Goal: Book appointment/travel/reservation

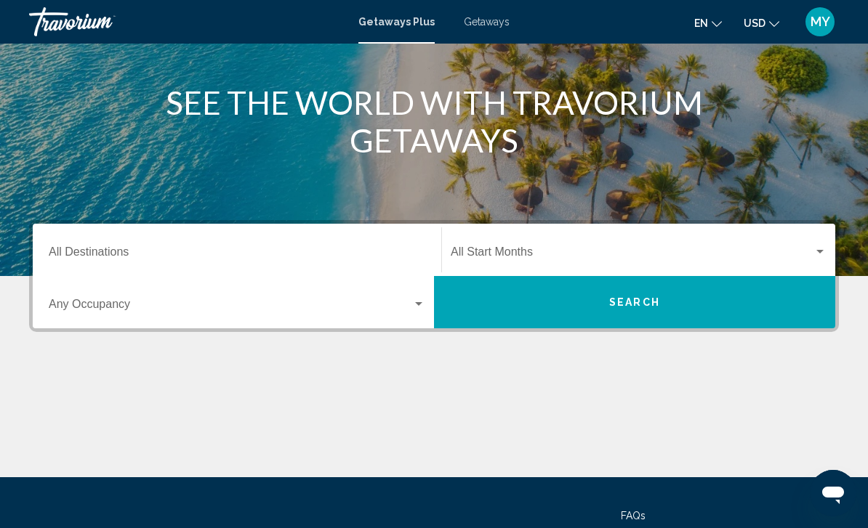
click at [67, 251] on input "Destination All Destinations" at bounding box center [237, 254] width 376 height 13
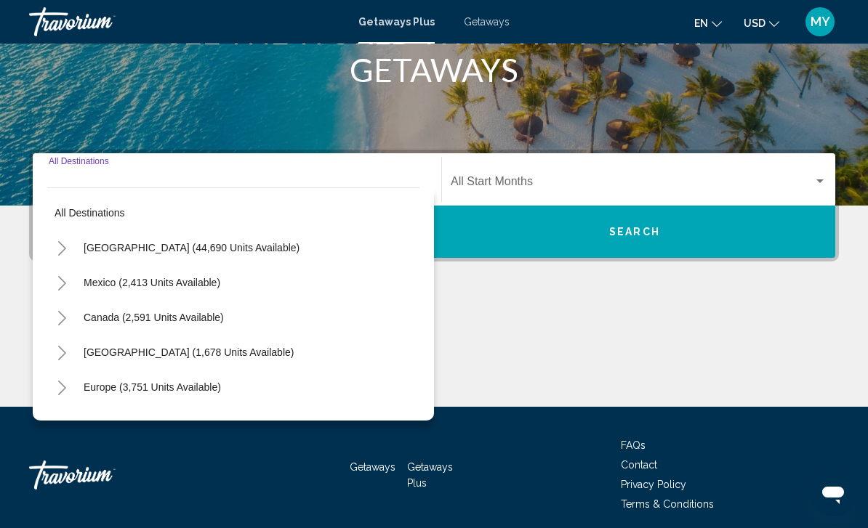
scroll to position [241, 0]
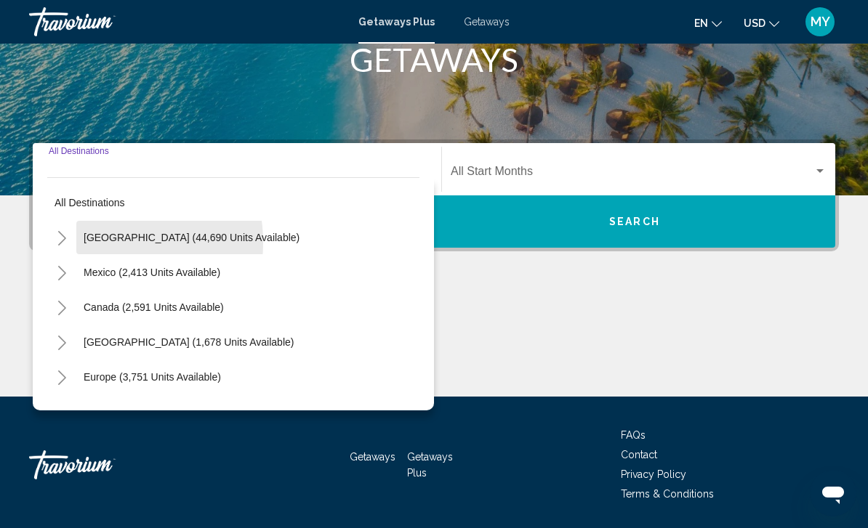
click at [92, 243] on span "[GEOGRAPHIC_DATA] (44,690 units available)" at bounding box center [192, 238] width 216 height 12
type input "**********"
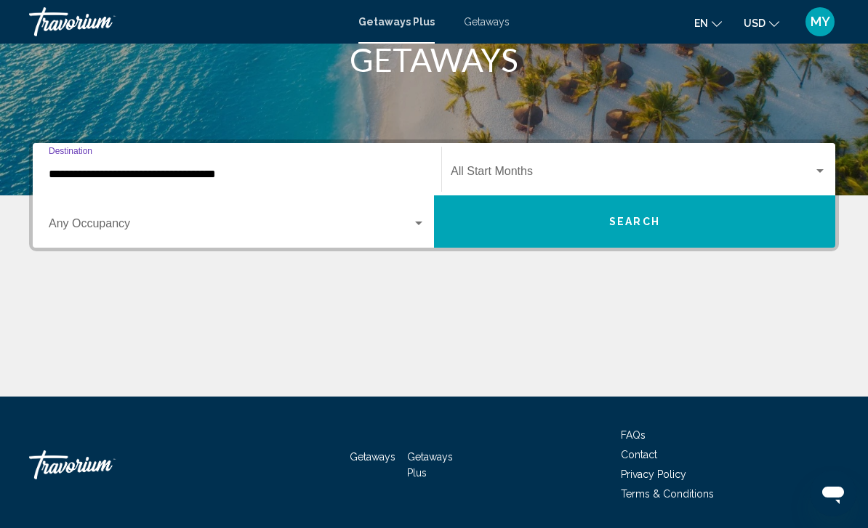
click at [69, 228] on span "Search widget" at bounding box center [230, 226] width 363 height 13
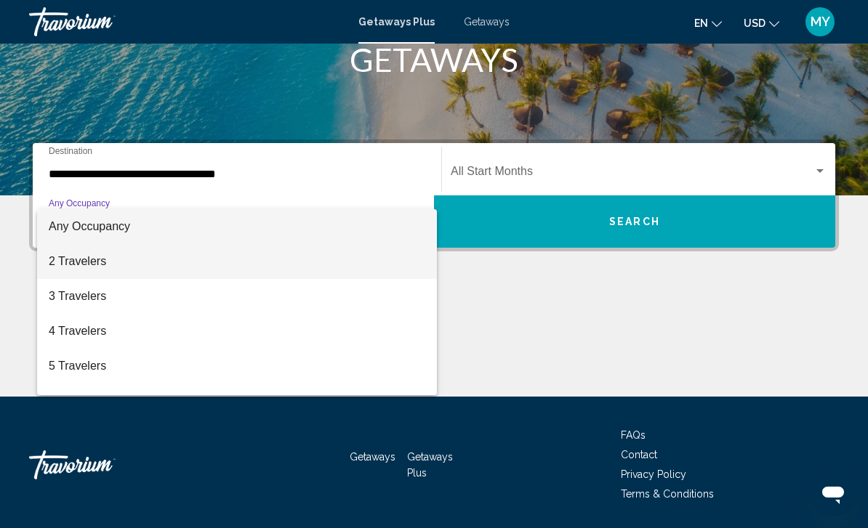
click at [65, 260] on span "2 Travelers" at bounding box center [237, 261] width 376 height 35
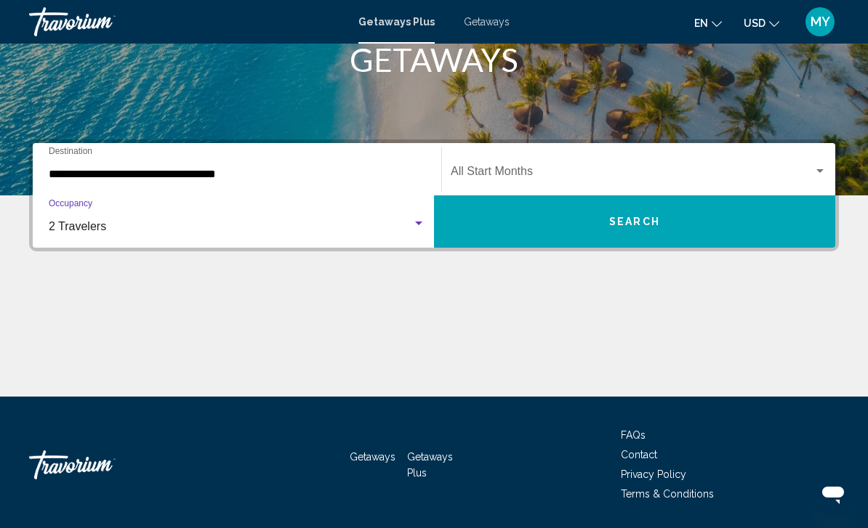
click at [58, 232] on span "2 Travelers" at bounding box center [77, 226] width 57 height 12
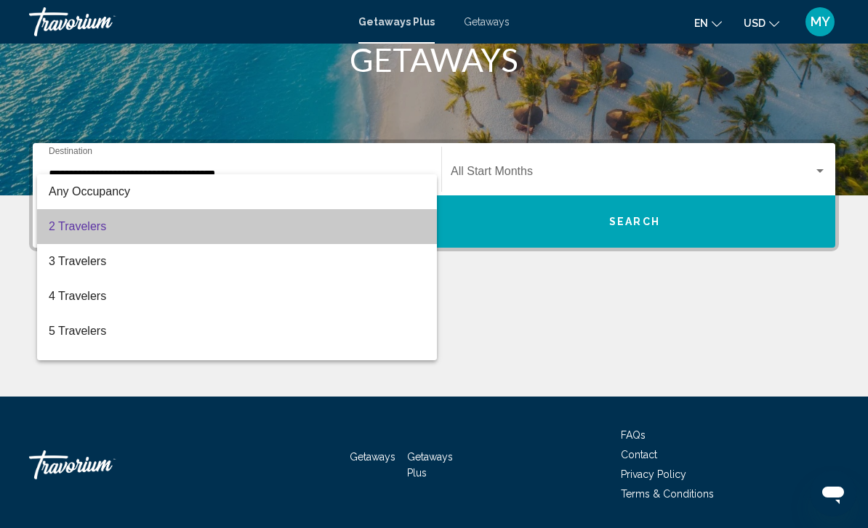
click at [68, 235] on span "2 Travelers" at bounding box center [237, 226] width 376 height 35
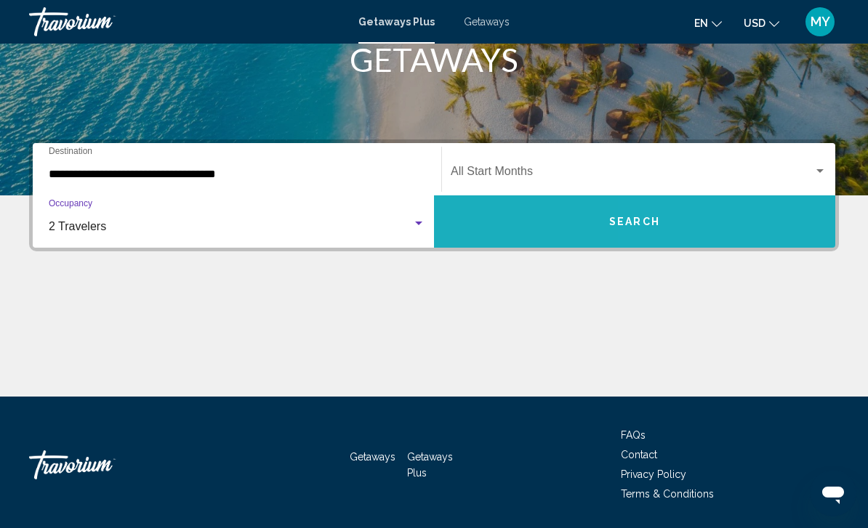
click at [749, 225] on button "Search" at bounding box center [634, 221] width 401 height 52
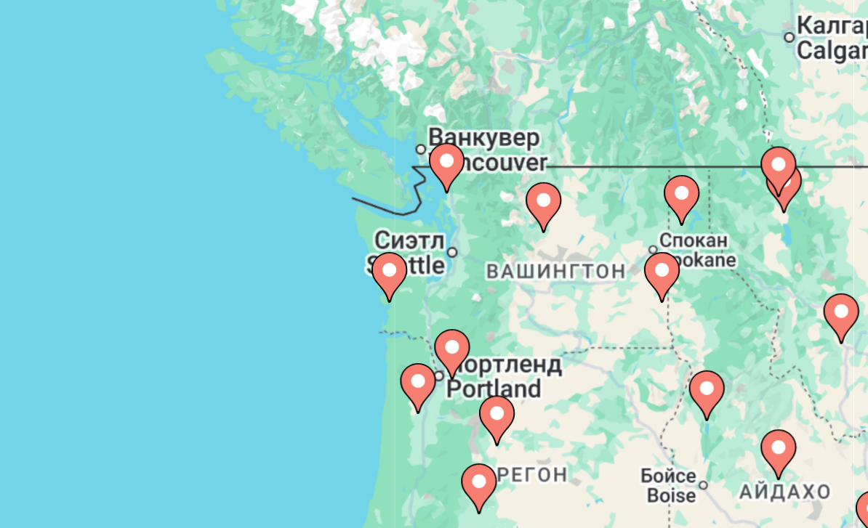
scroll to position [5, 0]
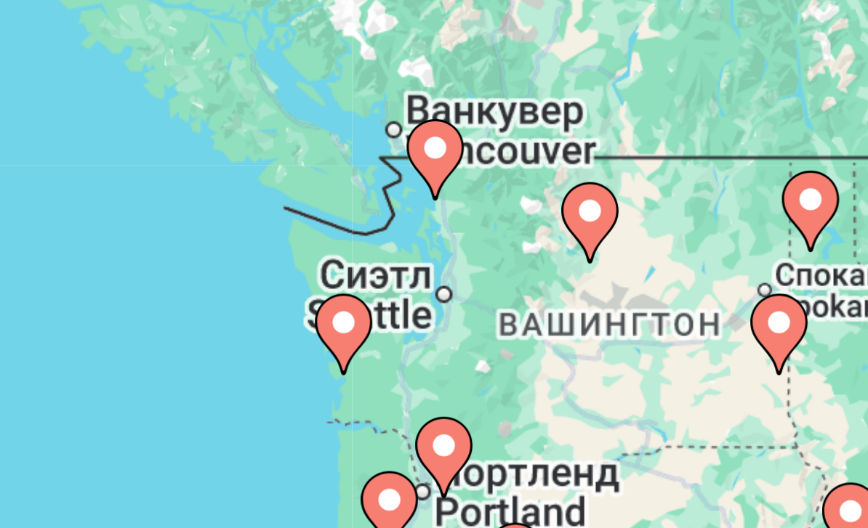
type input "**********"
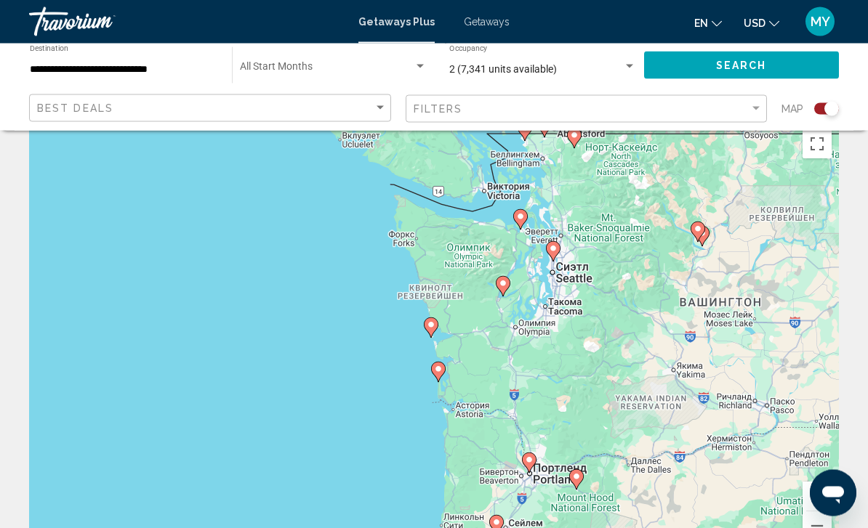
scroll to position [53, 0]
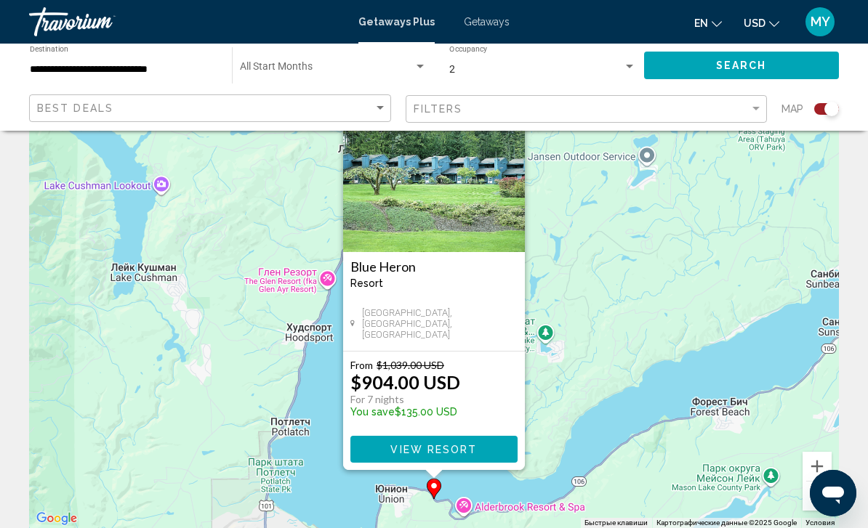
click at [685, 365] on div "Чтобы активировать перетаскивание с помощью клавиатуры, нажмите Alt + Ввод. Пос…" at bounding box center [433, 310] width 809 height 436
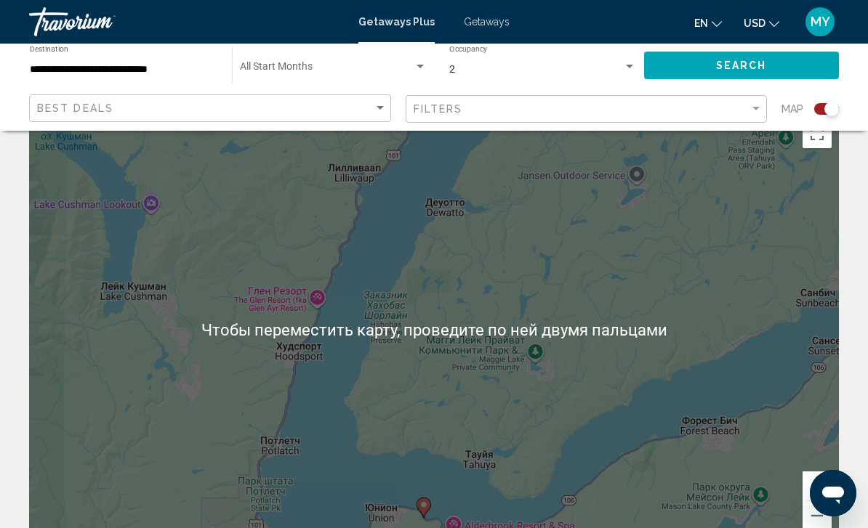
scroll to position [36, 0]
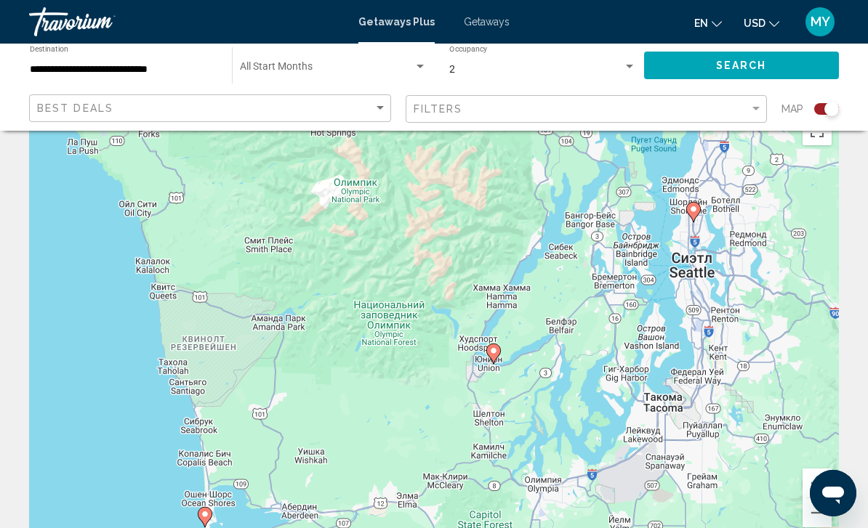
click at [690, 217] on gmp-advanced-marker "Main content" at bounding box center [693, 212] width 15 height 22
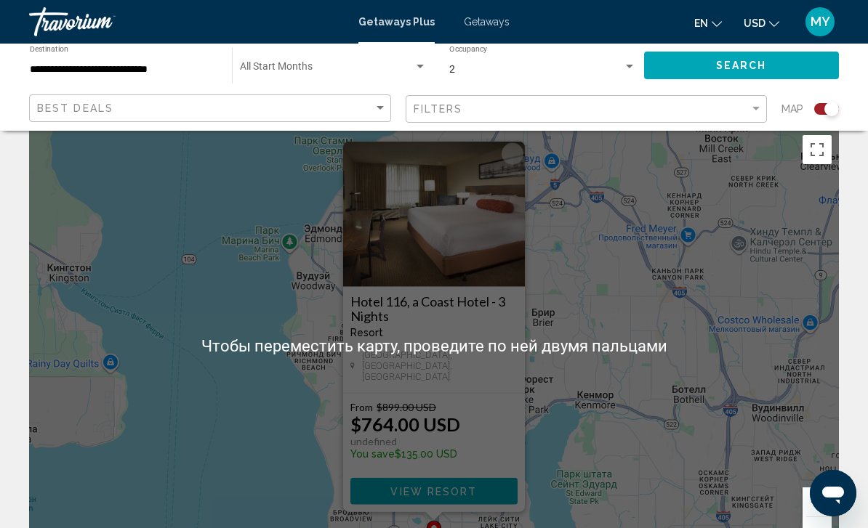
scroll to position [15, 0]
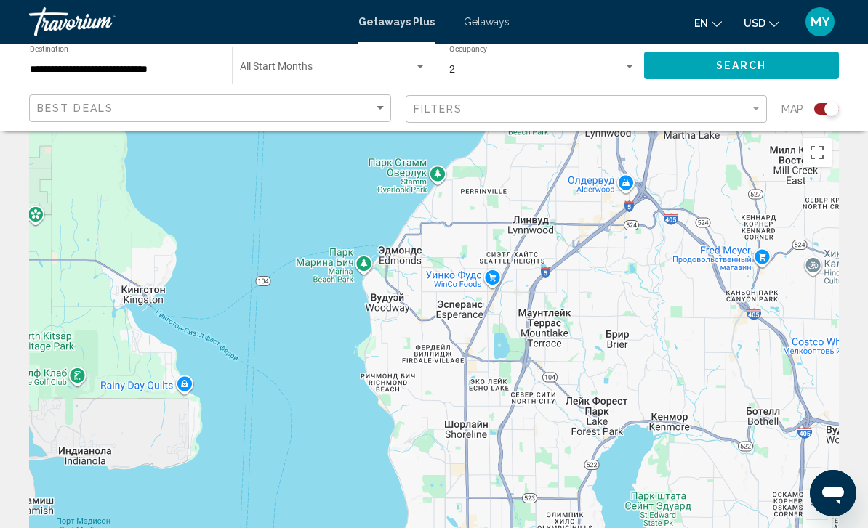
click at [662, 361] on div "Чтобы активировать перетаскивание с помощью клавиатуры, нажмите Alt + Ввод. Пос…" at bounding box center [433, 349] width 809 height 436
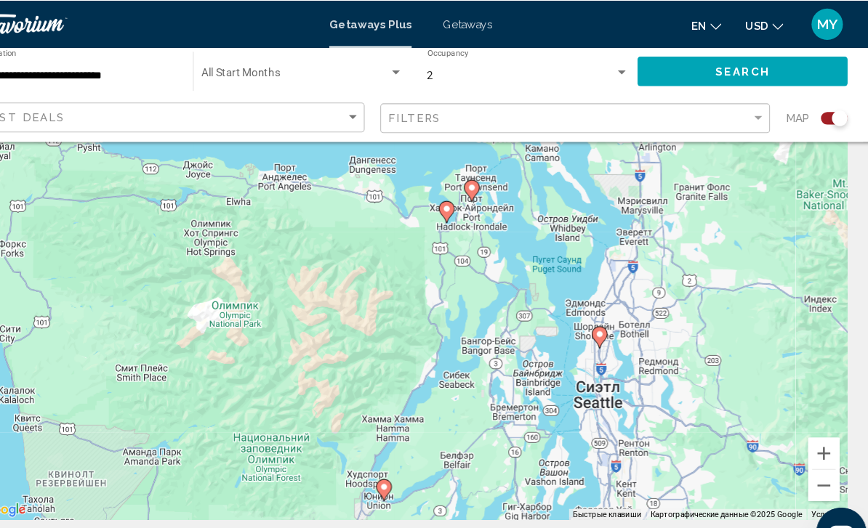
scroll to position [97, 0]
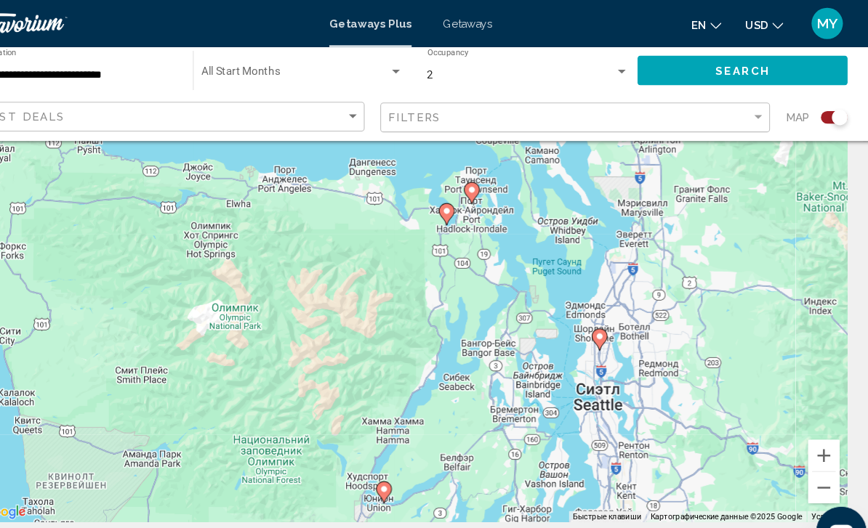
click at [463, 197] on image "Main content" at bounding box center [467, 196] width 9 height 9
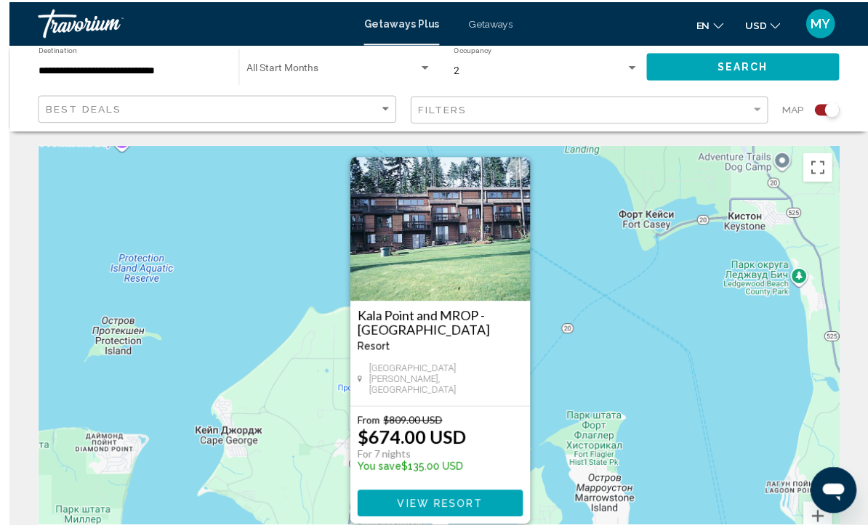
scroll to position [1, 0]
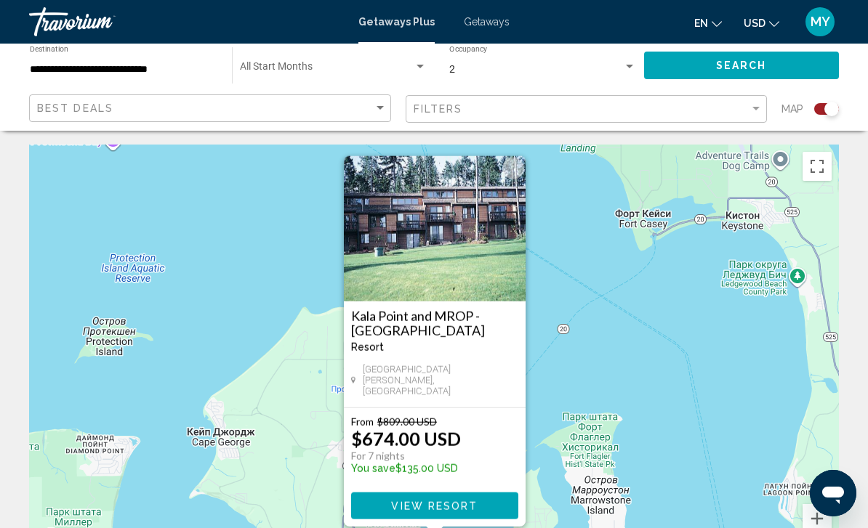
click at [839, 105] on app-map-search-filters "Best Deals Filters Map" at bounding box center [434, 109] width 838 height 44
click at [826, 108] on div "Search widget" at bounding box center [831, 109] width 15 height 15
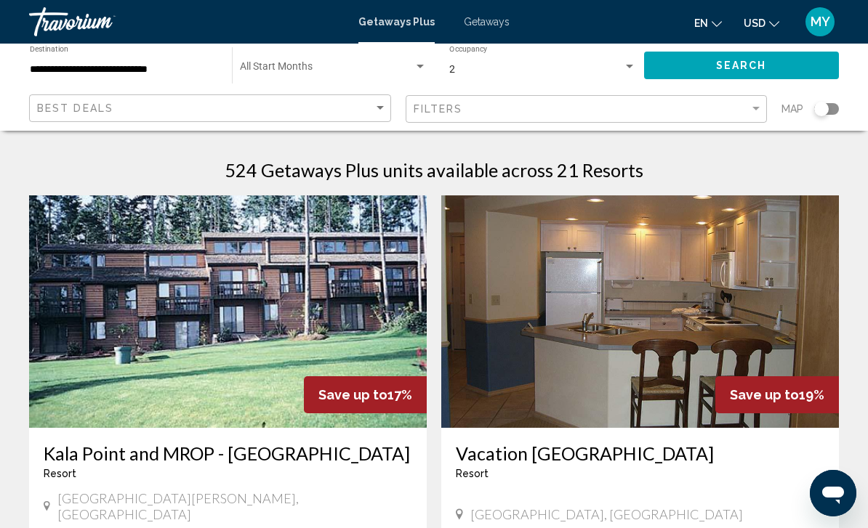
scroll to position [0, 0]
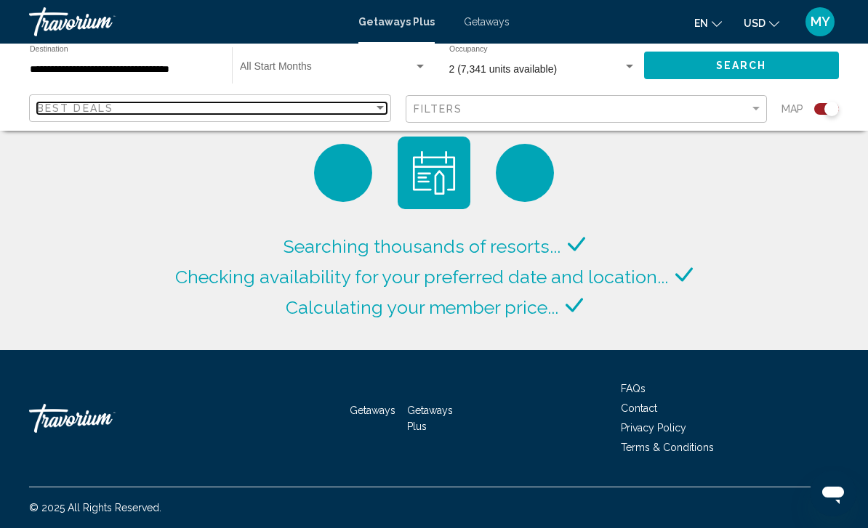
click at [69, 113] on span "Best Deals" at bounding box center [75, 108] width 76 height 12
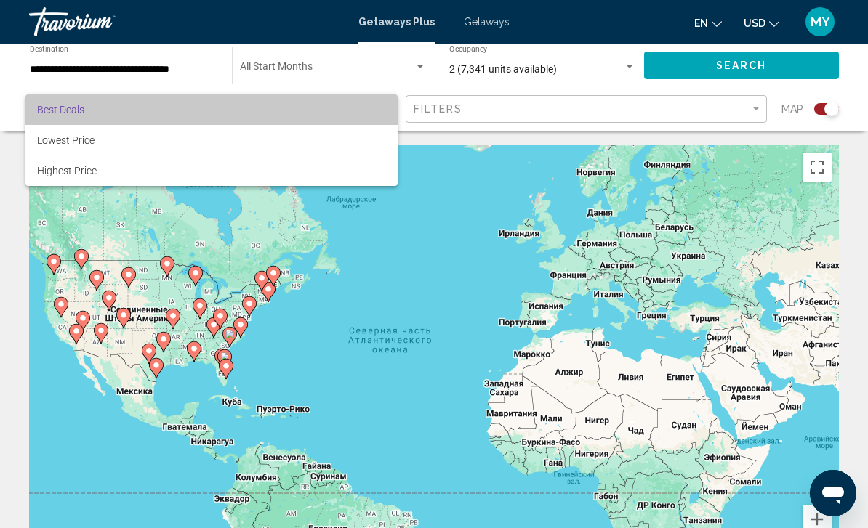
click at [65, 108] on span "Best Deals" at bounding box center [60, 110] width 47 height 12
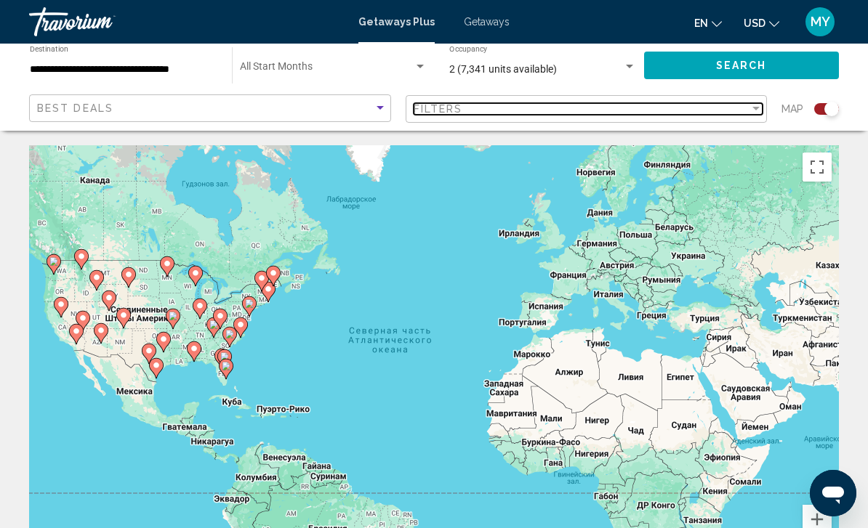
click at [727, 113] on div "Filters" at bounding box center [581, 109] width 336 height 12
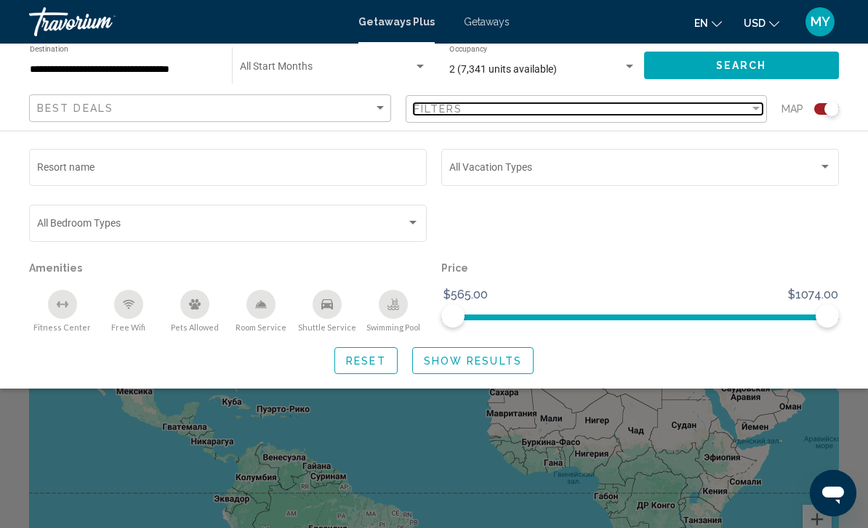
click at [742, 111] on div "Filters" at bounding box center [581, 109] width 336 height 12
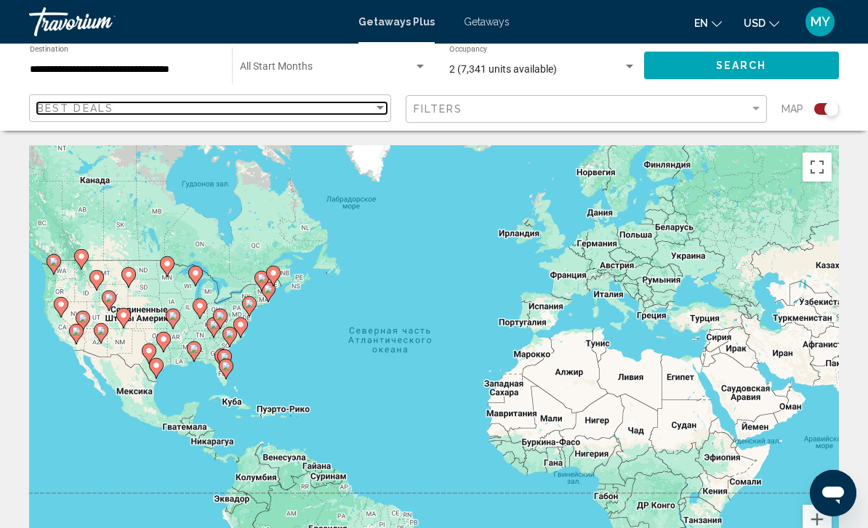
click at [121, 112] on div "Best Deals" at bounding box center [205, 108] width 336 height 12
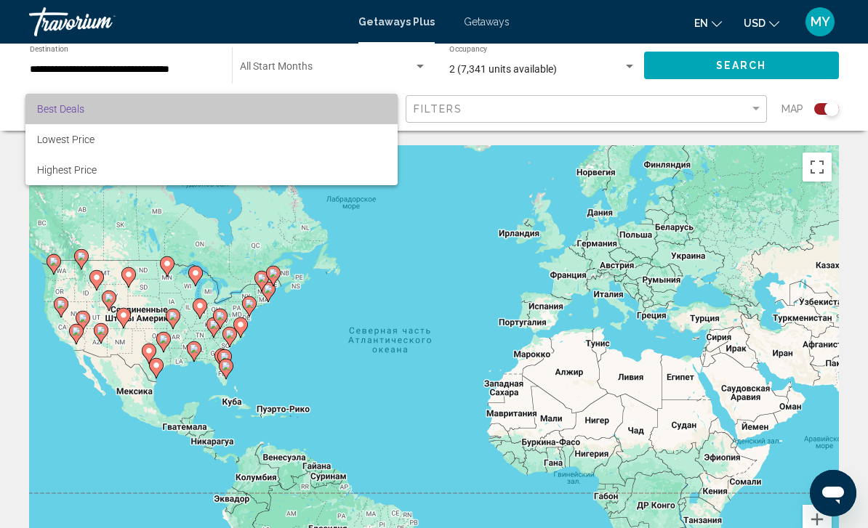
click at [57, 108] on span "Best Deals" at bounding box center [60, 109] width 47 height 12
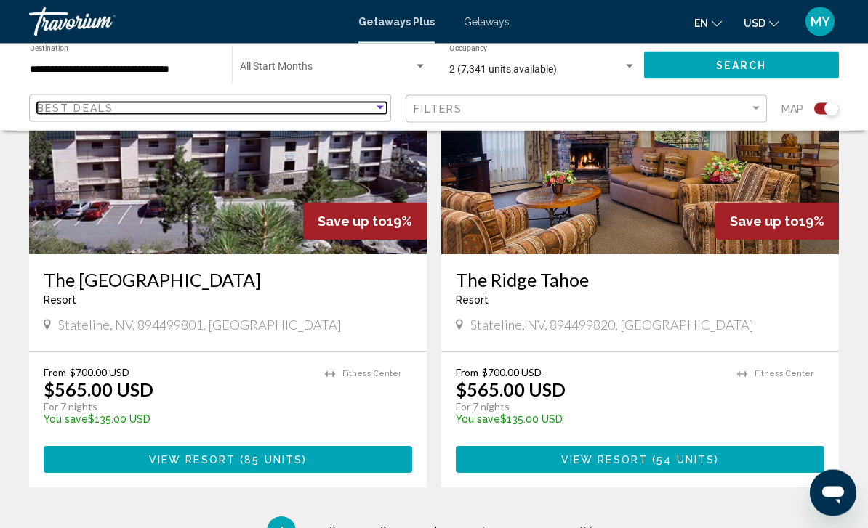
scroll to position [3135, 0]
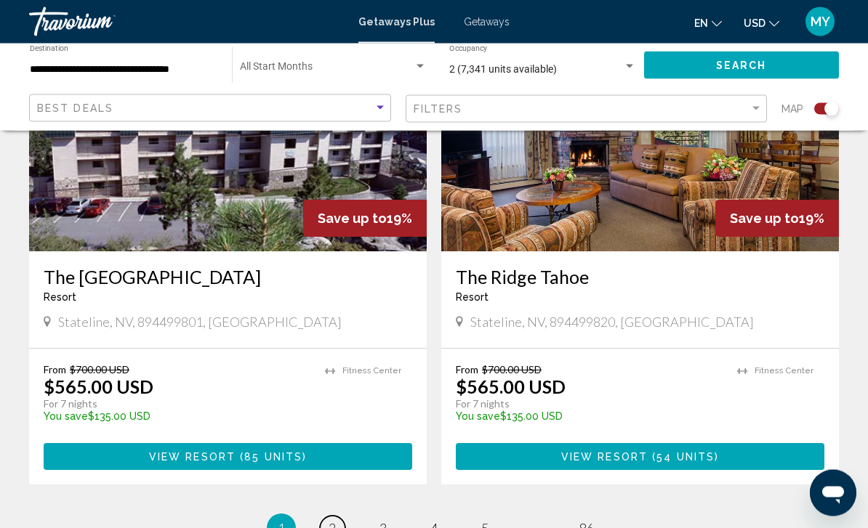
click at [333, 521] on span "2" at bounding box center [331, 529] width 7 height 16
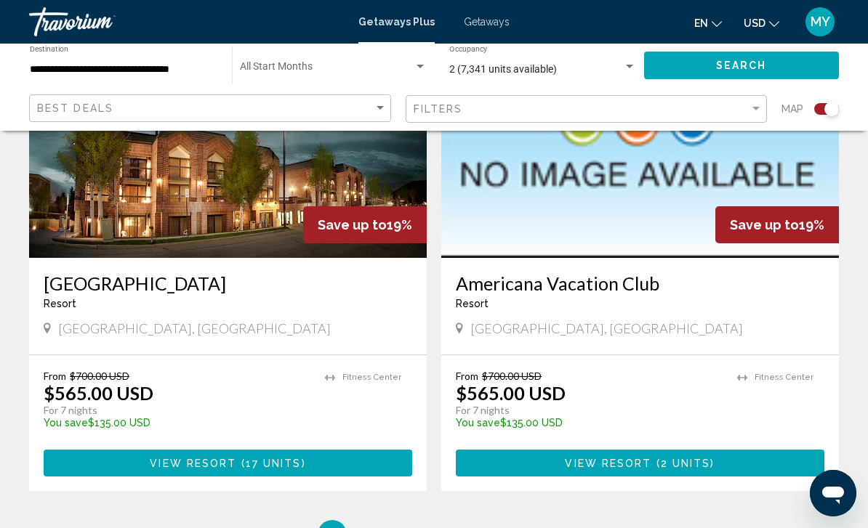
scroll to position [3124, 0]
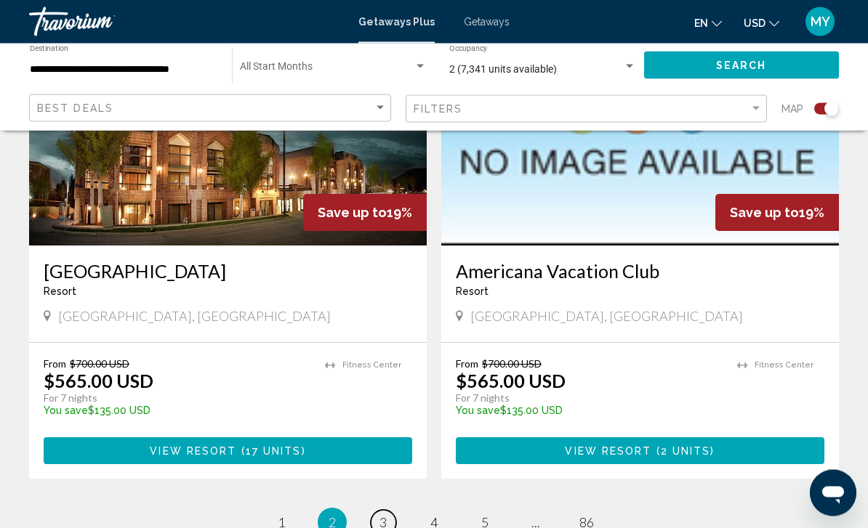
click at [379, 515] on span "3" at bounding box center [382, 523] width 7 height 16
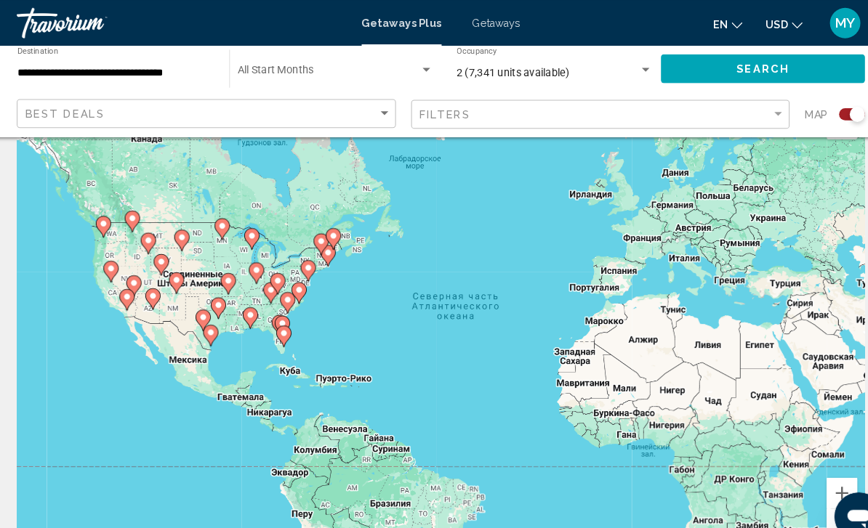
scroll to position [50, 0]
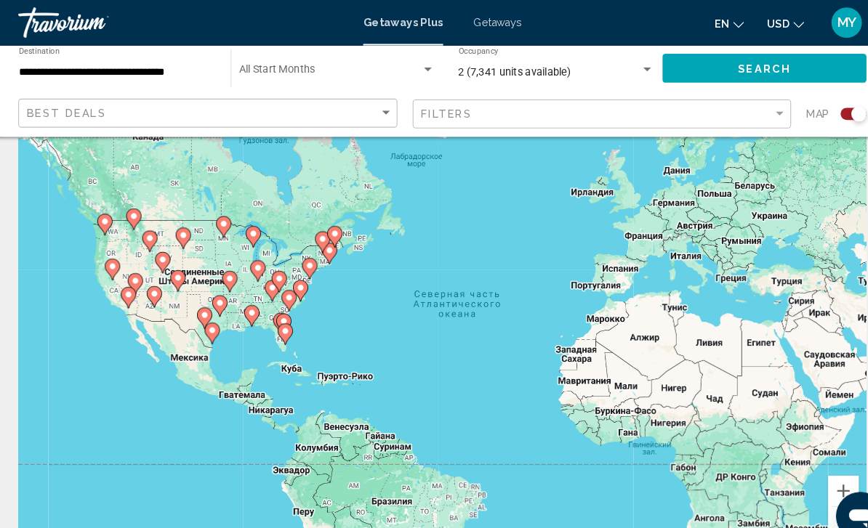
click at [802, 474] on button "Увеличить" at bounding box center [816, 469] width 29 height 29
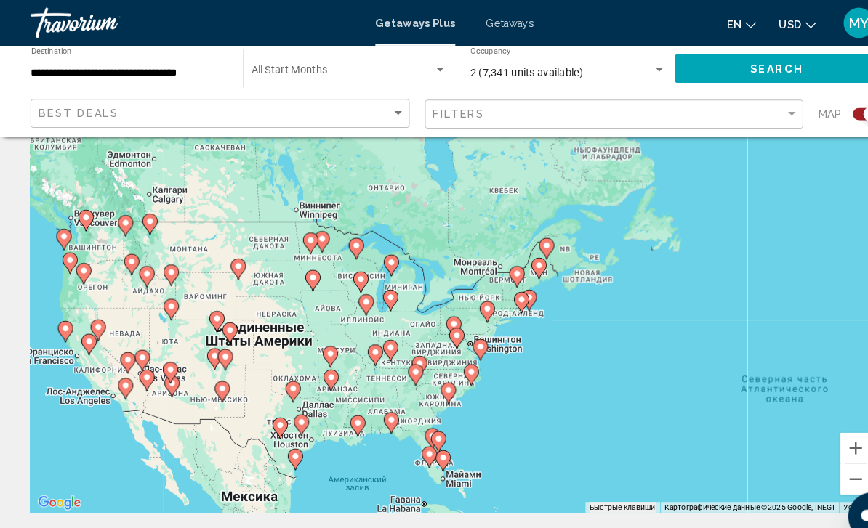
scroll to position [92, 0]
click at [809, 424] on button "Увеличить" at bounding box center [816, 427] width 29 height 29
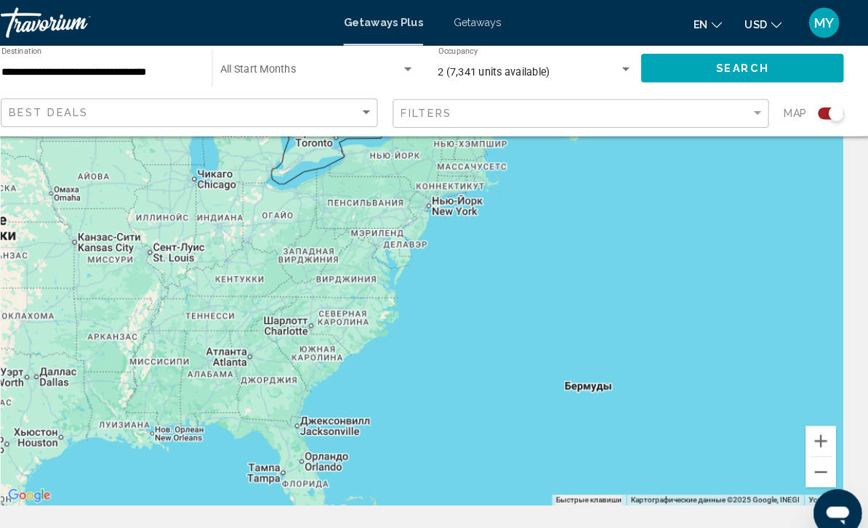
scroll to position [96, 0]
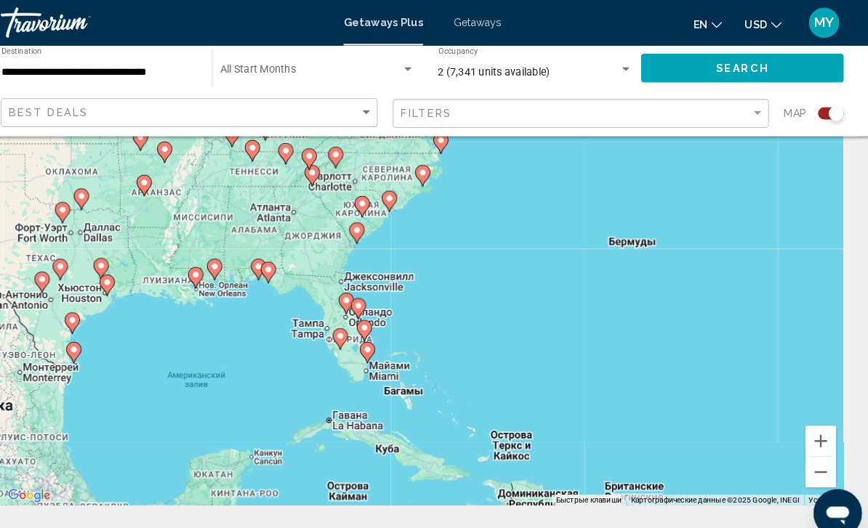
click at [802, 432] on button "Увеличить" at bounding box center [816, 423] width 29 height 29
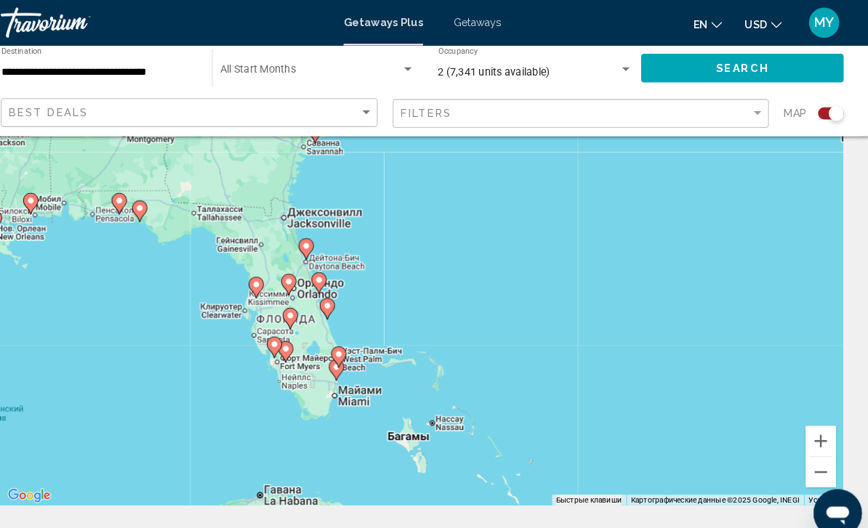
click at [802, 414] on button "Увеличить" at bounding box center [816, 423] width 29 height 29
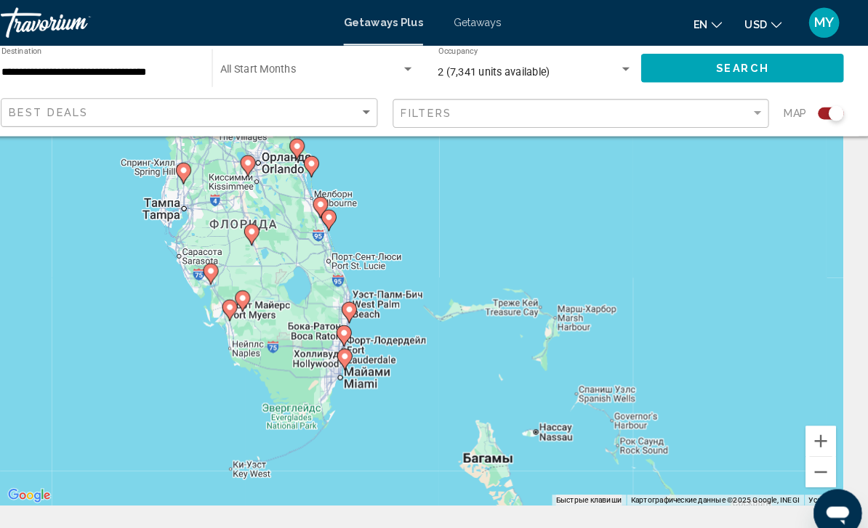
click at [802, 418] on button "Увеличить" at bounding box center [816, 423] width 29 height 29
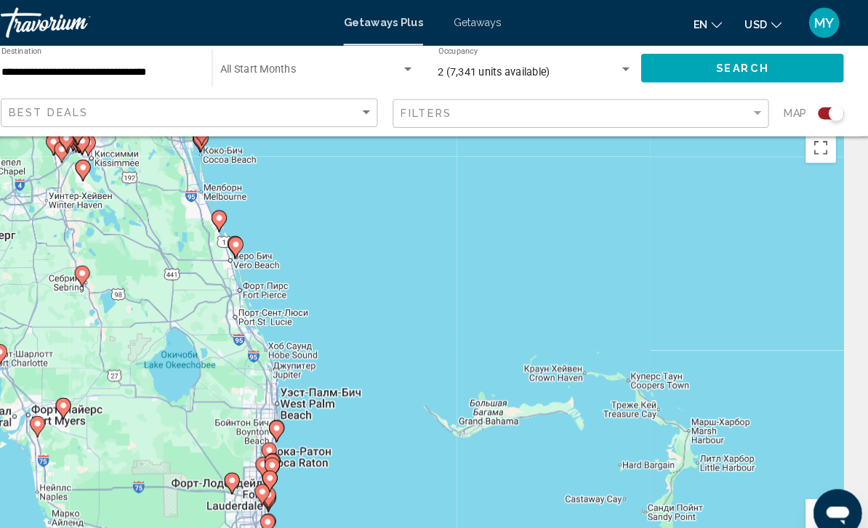
scroll to position [0, 0]
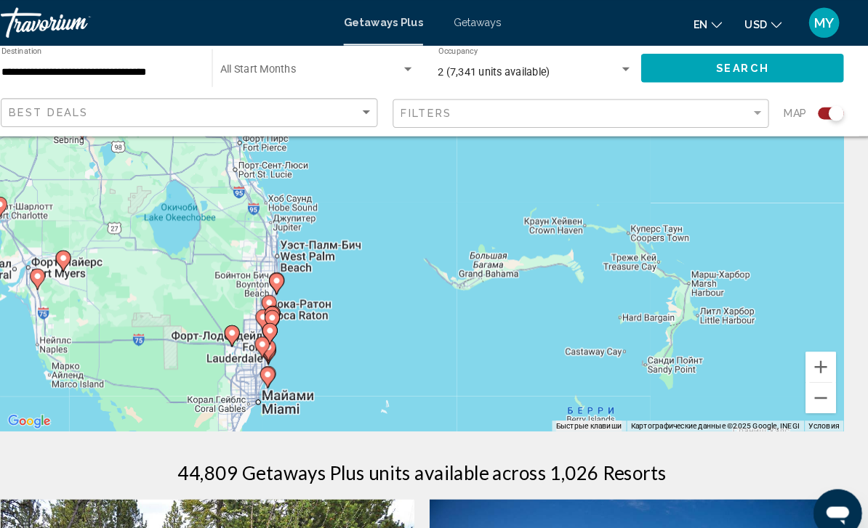
click at [279, 372] on icon "Main content" at bounding box center [285, 362] width 13 height 19
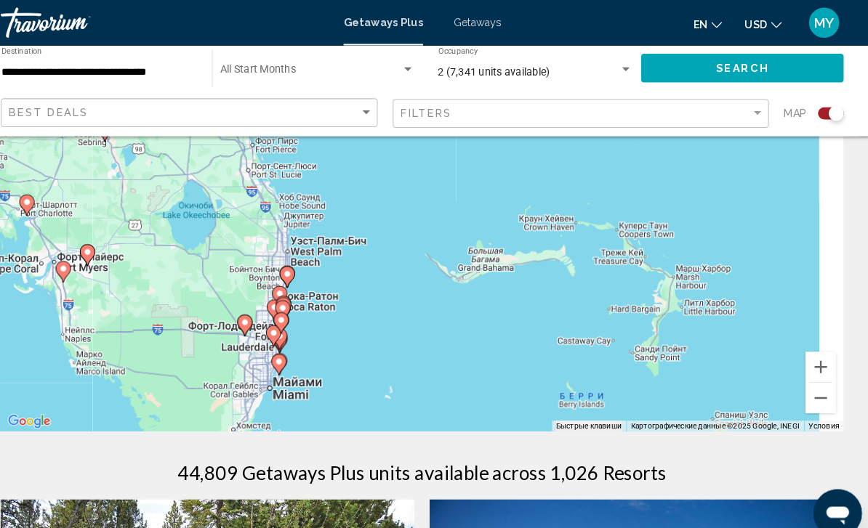
scroll to position [145, 0]
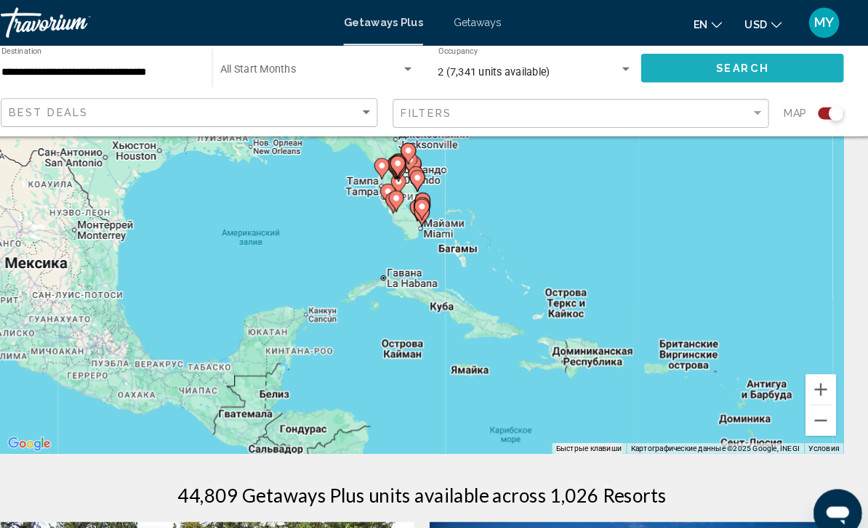
click at [754, 65] on button "Search" at bounding box center [741, 65] width 195 height 27
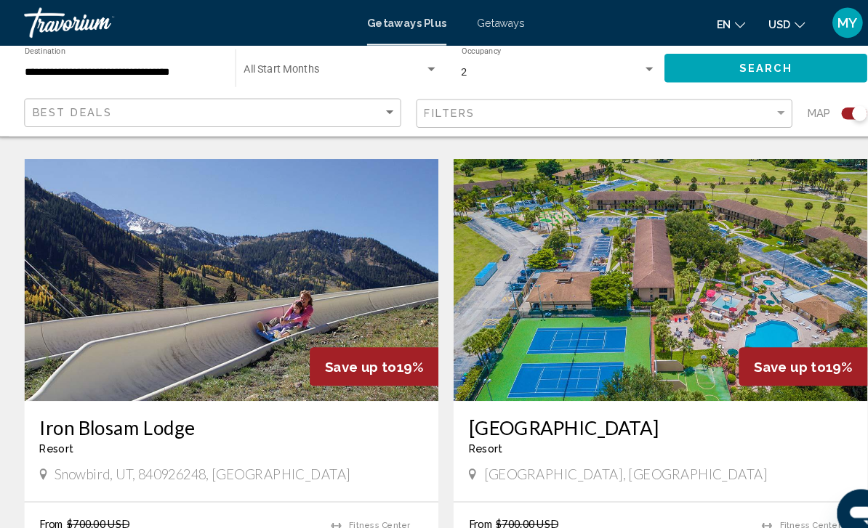
scroll to position [2016, 0]
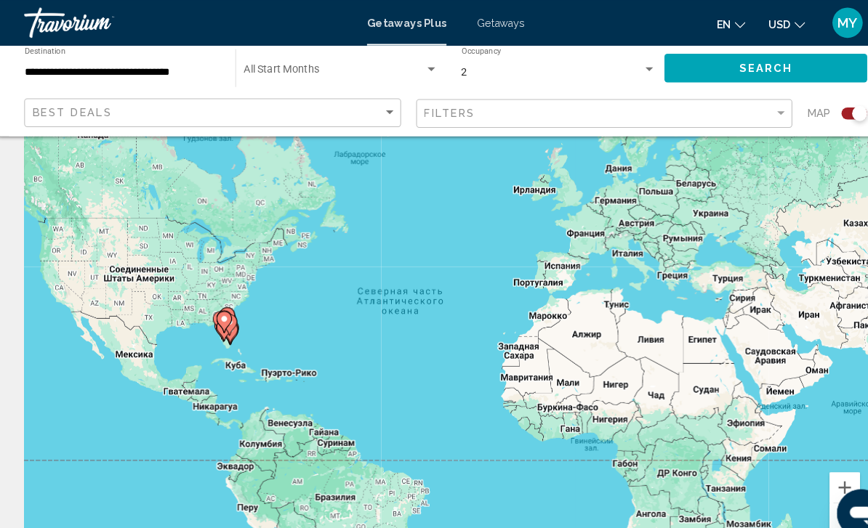
click at [806, 464] on button "Увеличить" at bounding box center [816, 468] width 29 height 29
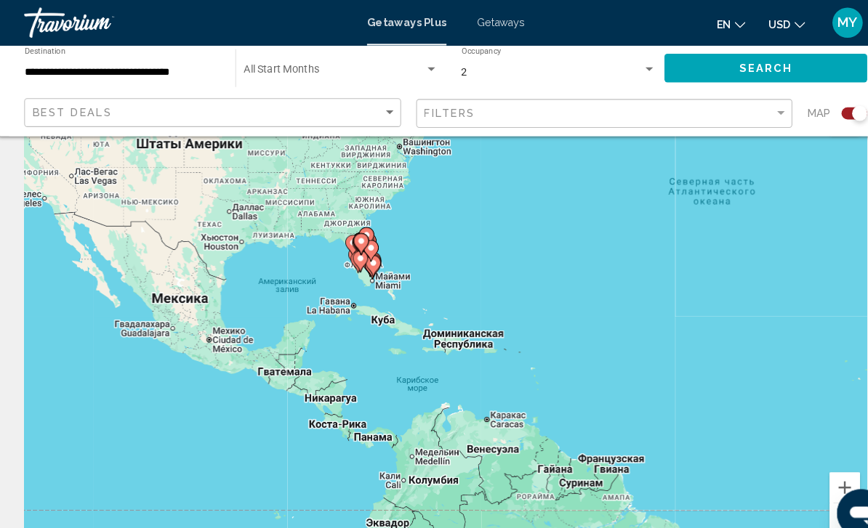
click at [807, 464] on button "Увеличить" at bounding box center [816, 468] width 29 height 29
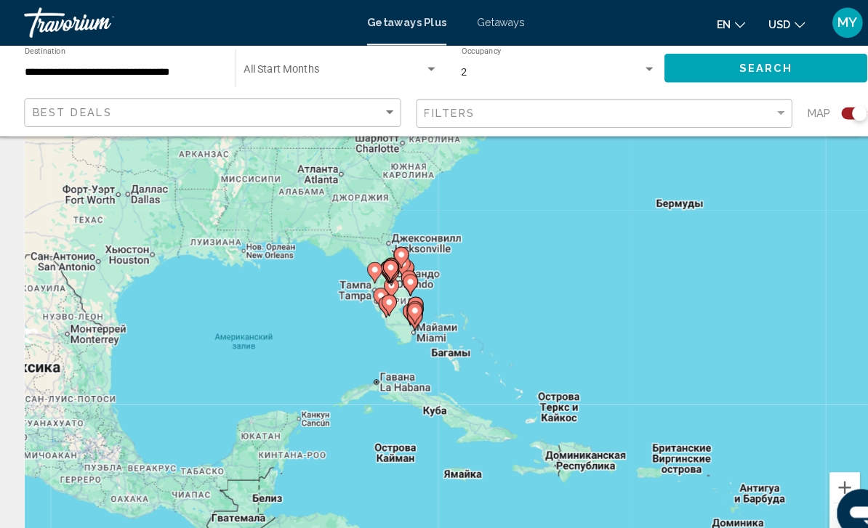
click at [809, 465] on button "Увеличить" at bounding box center [816, 468] width 29 height 29
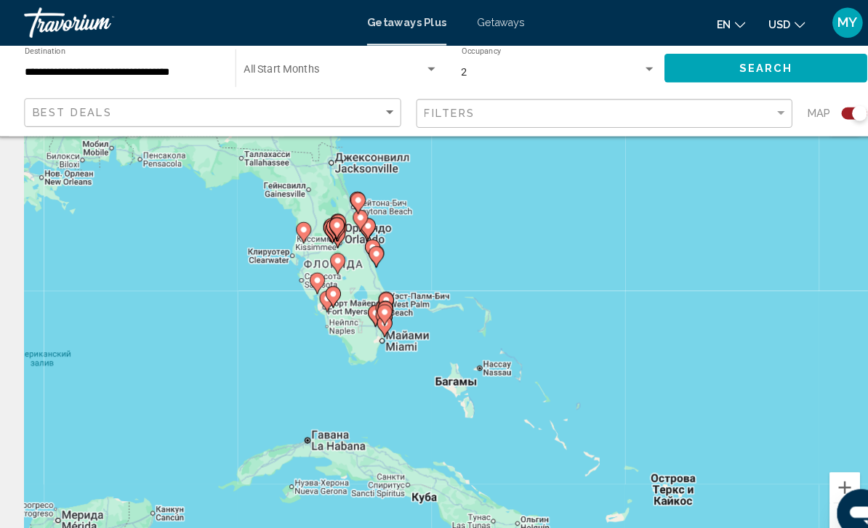
click at [807, 467] on button "Увеличить" at bounding box center [816, 468] width 29 height 29
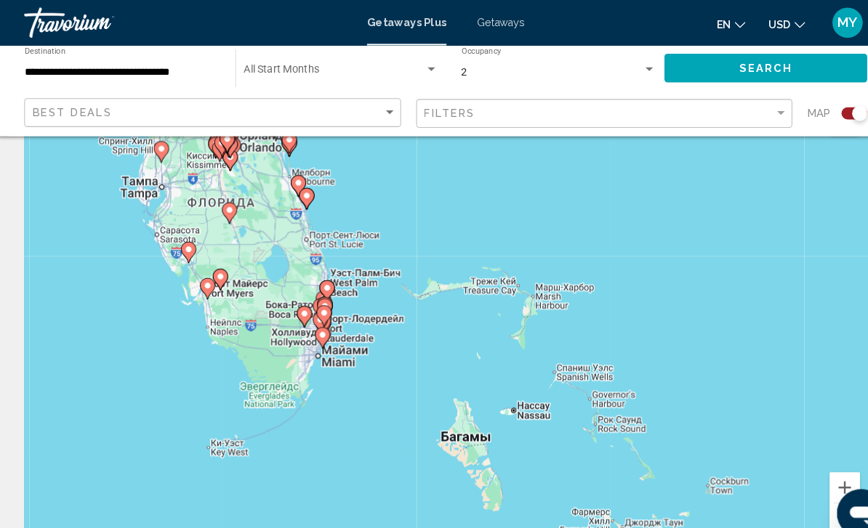
click at [807, 464] on button "Увеличить" at bounding box center [816, 468] width 29 height 29
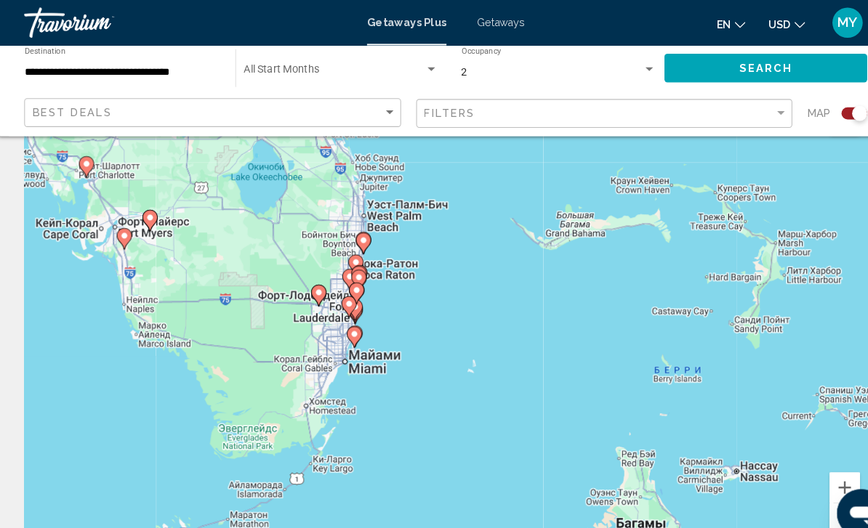
click at [804, 462] on button "Увеличить" at bounding box center [816, 468] width 29 height 29
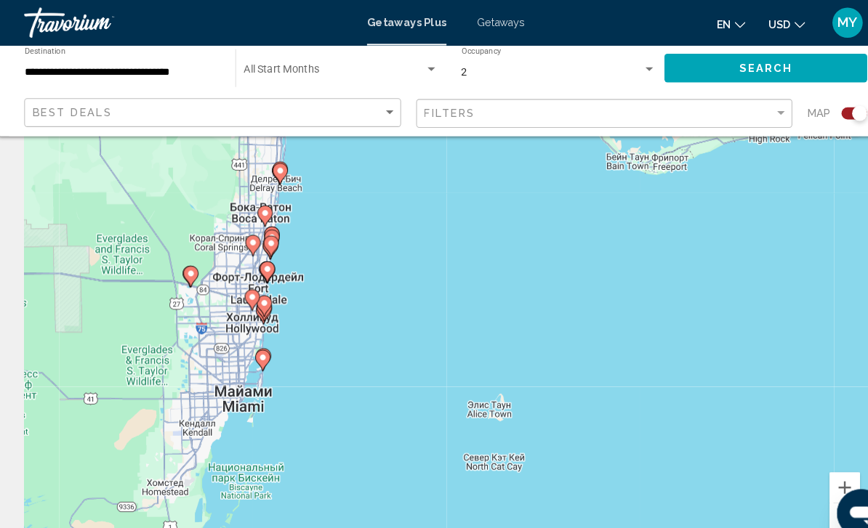
click at [806, 461] on button "Увеличить" at bounding box center [816, 468] width 29 height 29
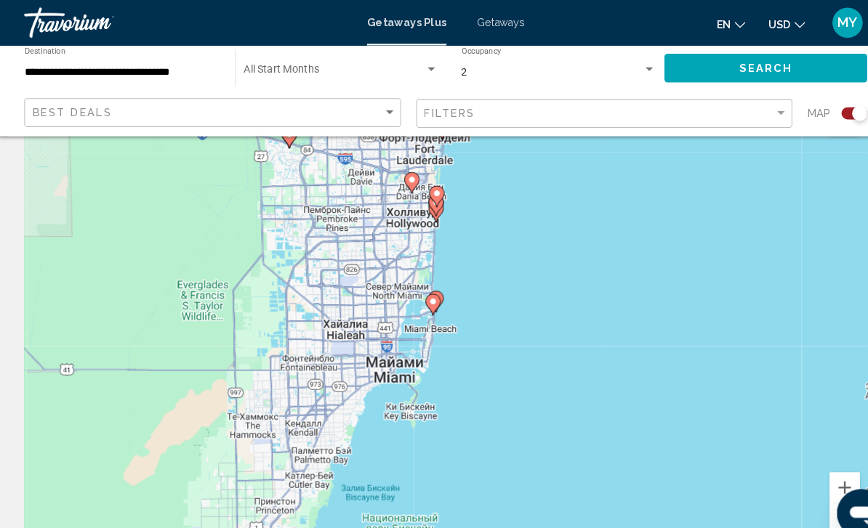
click at [807, 468] on button "Увеличить" at bounding box center [816, 468] width 29 height 29
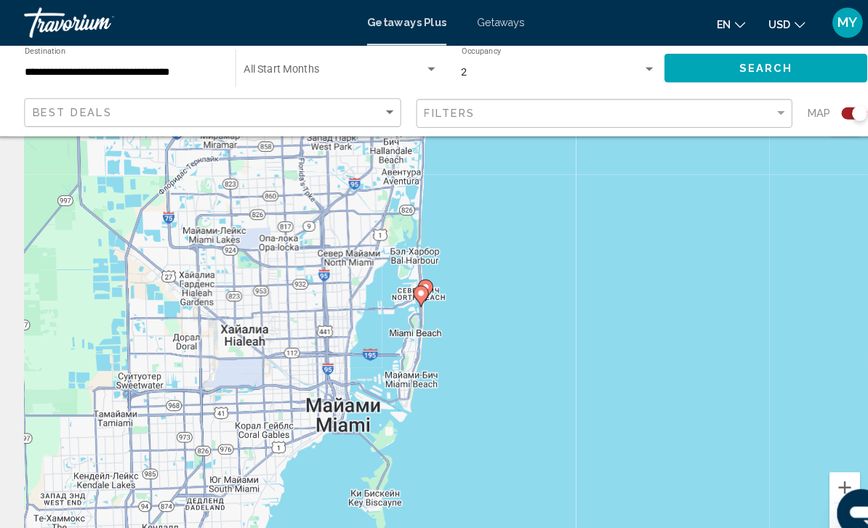
click at [805, 464] on button "Увеличить" at bounding box center [816, 468] width 29 height 29
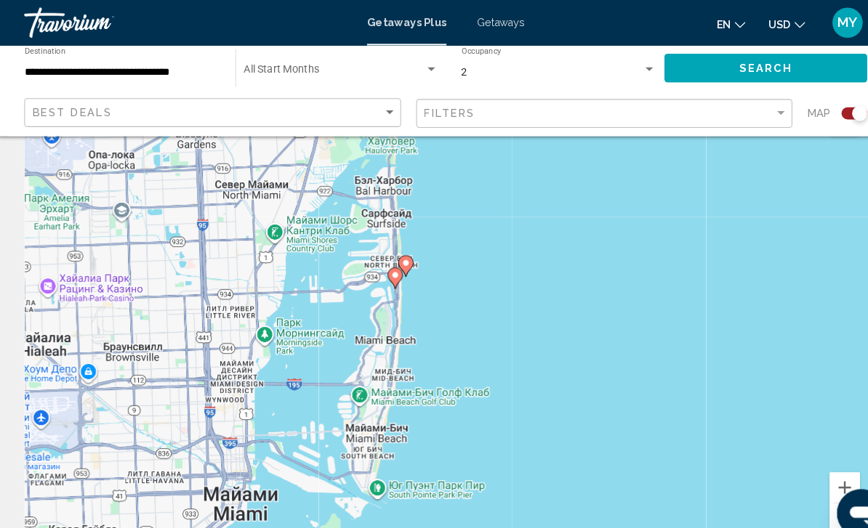
click at [805, 465] on button "Увеличить" at bounding box center [816, 468] width 29 height 29
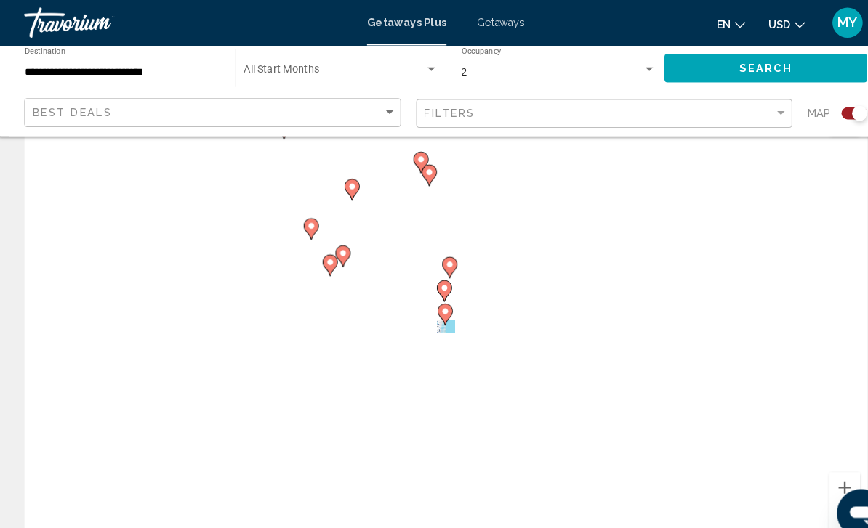
scroll to position [53, 0]
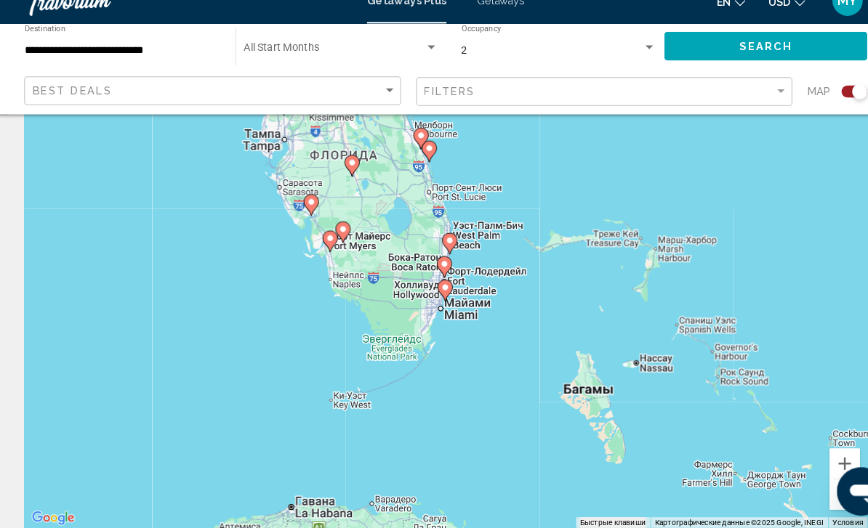
type input "**********"
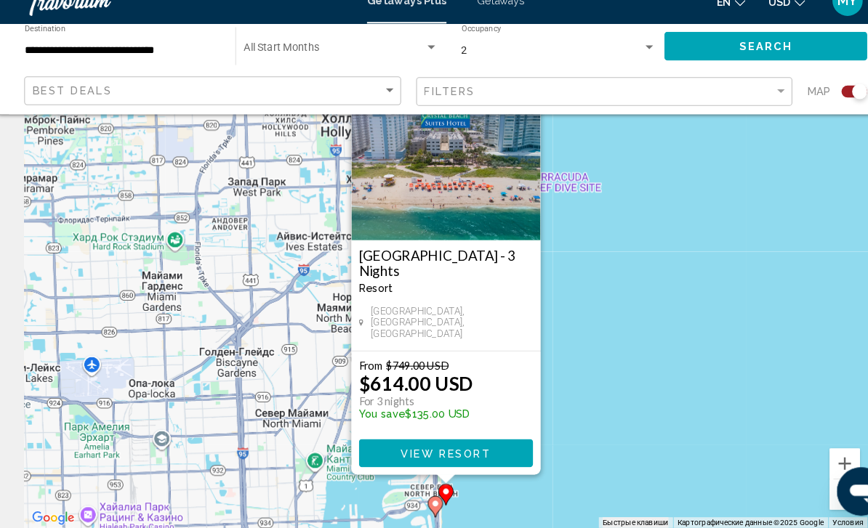
click at [447, 451] on span "View Resort" at bounding box center [433, 457] width 86 height 12
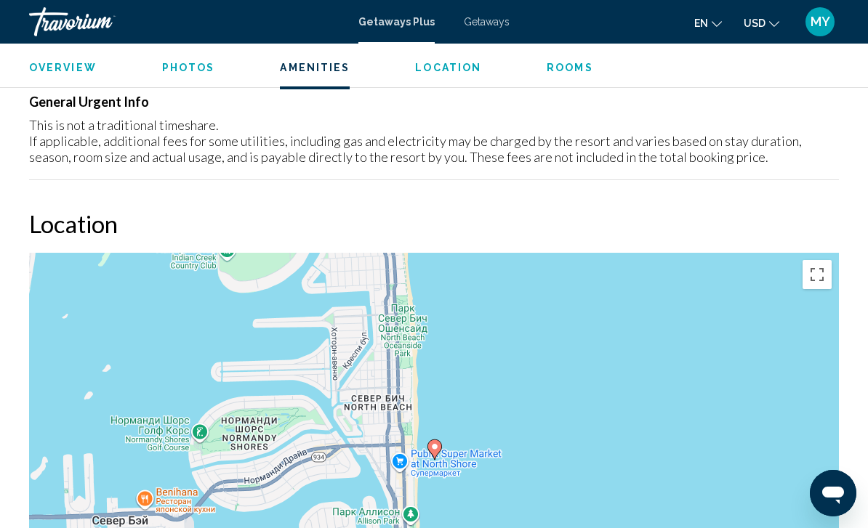
scroll to position [1612, 0]
